Goal: Information Seeking & Learning: Learn about a topic

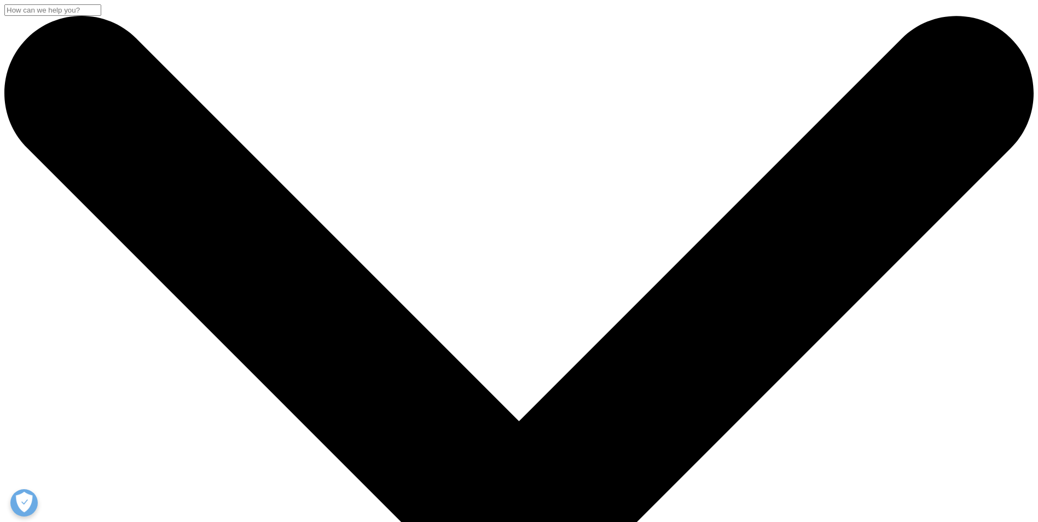
drag, startPoint x: 577, startPoint y: 149, endPoint x: 687, endPoint y: 195, distance: 119.3
copy div "The promise of ultra long-acting injectables"
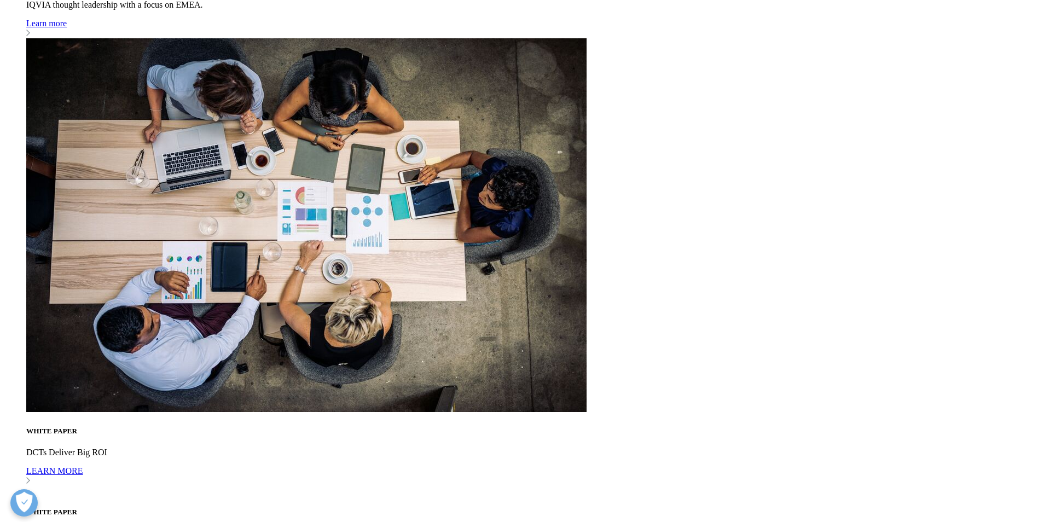
scroll to position [3784, 0]
drag, startPoint x: 567, startPoint y: 371, endPoint x: 299, endPoint y: 328, distance: 270.5
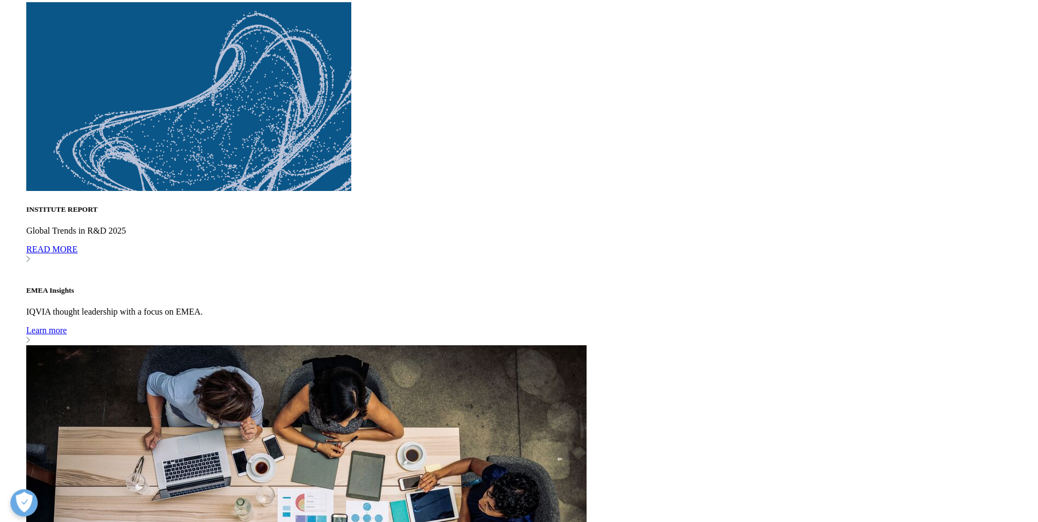
copy span "Parenteral medicines including injectables, its largest sub-category, are at th…"
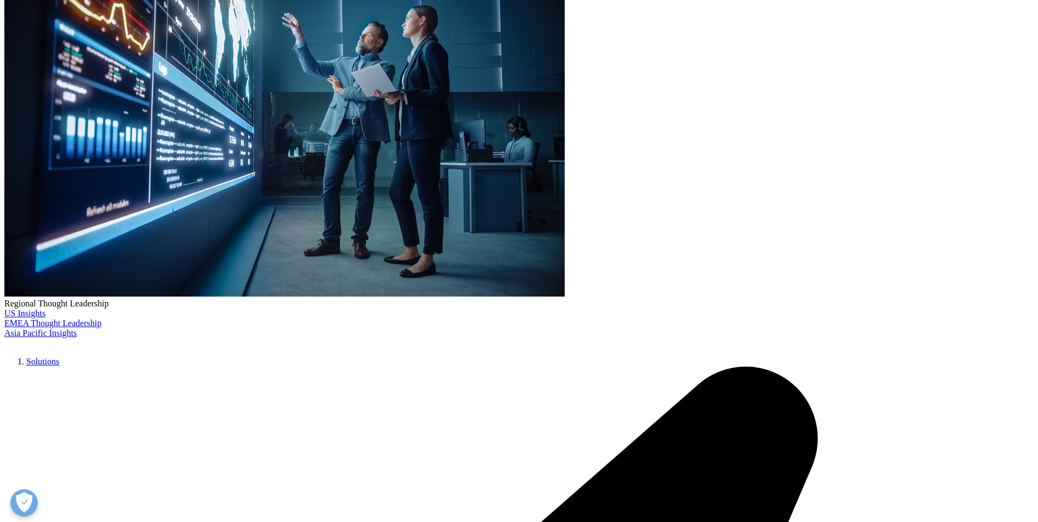
scroll to position [206, 0]
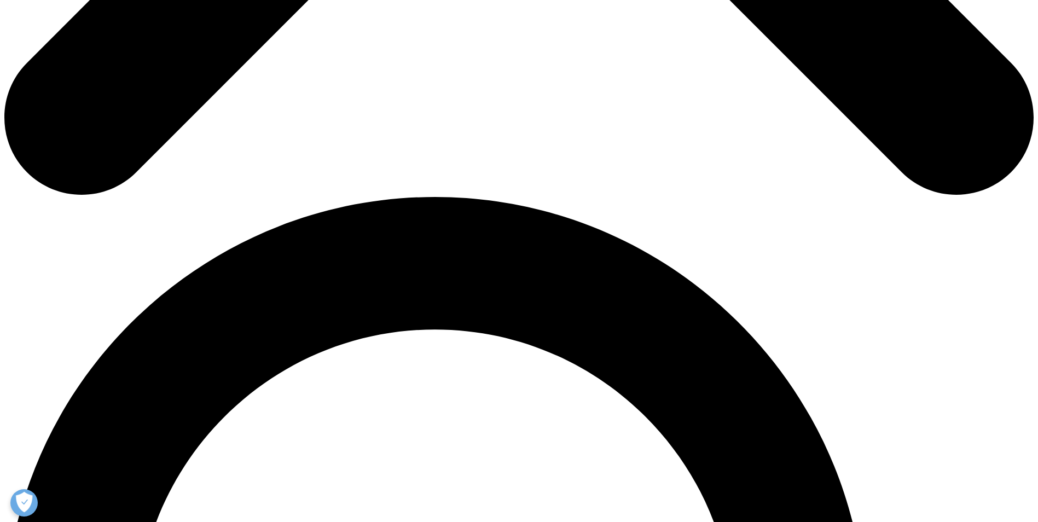
scroll to position [860, 0]
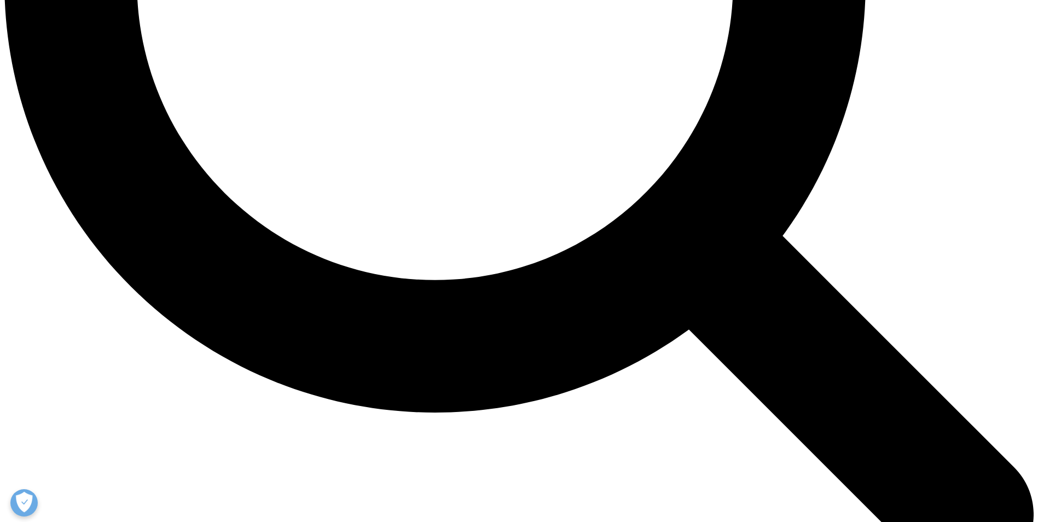
scroll to position [1497, 0]
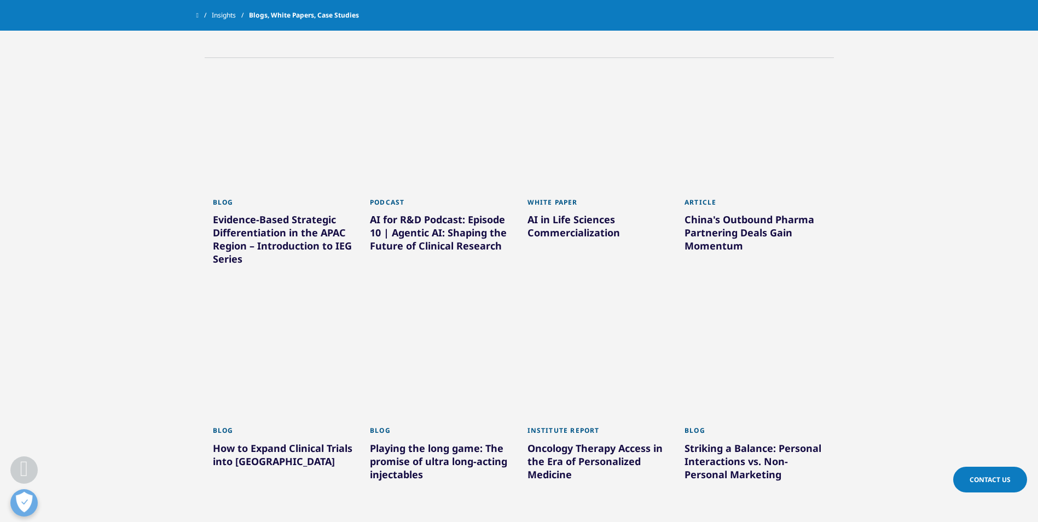
scroll to position [448, 0]
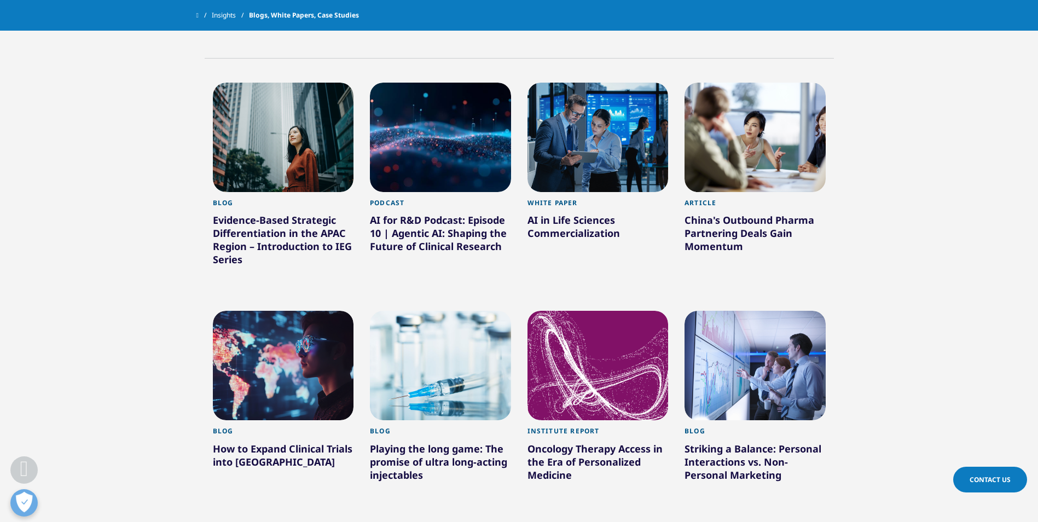
click at [484, 339] on div at bounding box center [440, 365] width 141 height 109
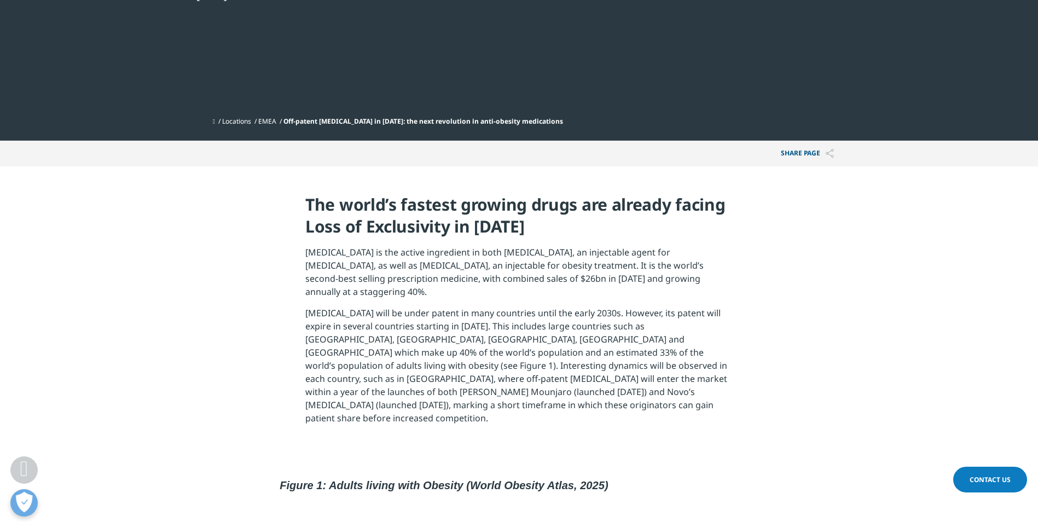
scroll to position [329, 0]
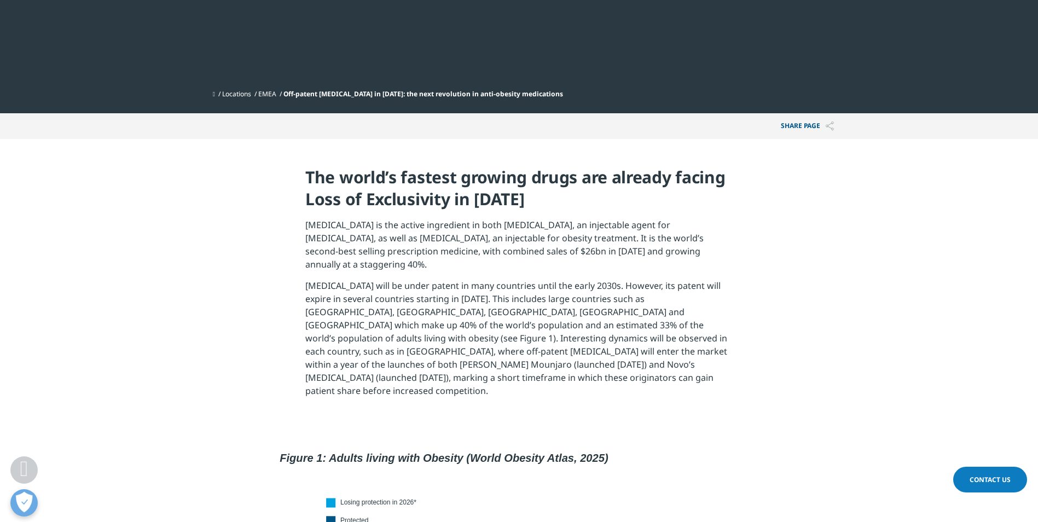
click at [812, 378] on section "The world’s fastest growing drugs are already facing Loss of Exclusivity in [DA…" at bounding box center [519, 286] width 1038 height 294
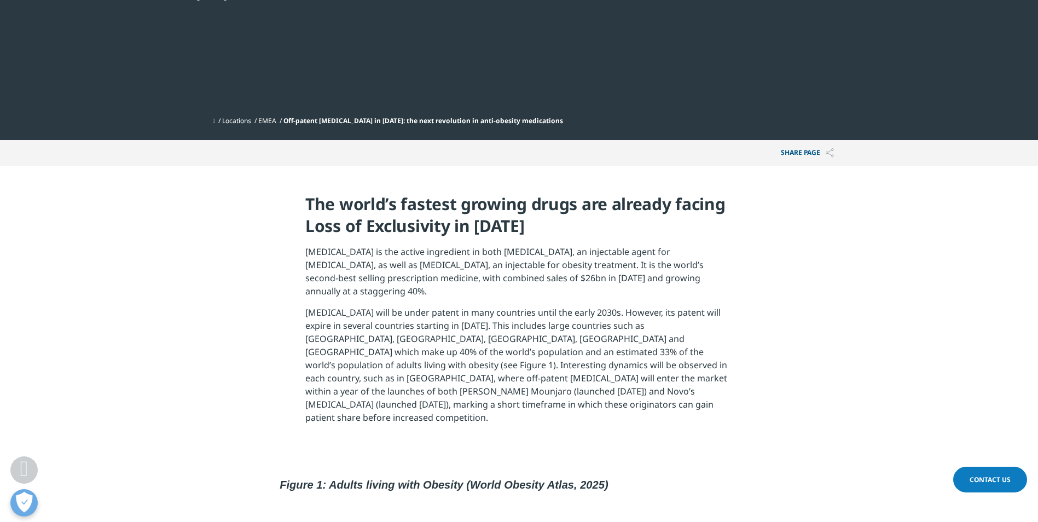
scroll to position [0, 0]
